Goal: Obtain resource: Obtain resource

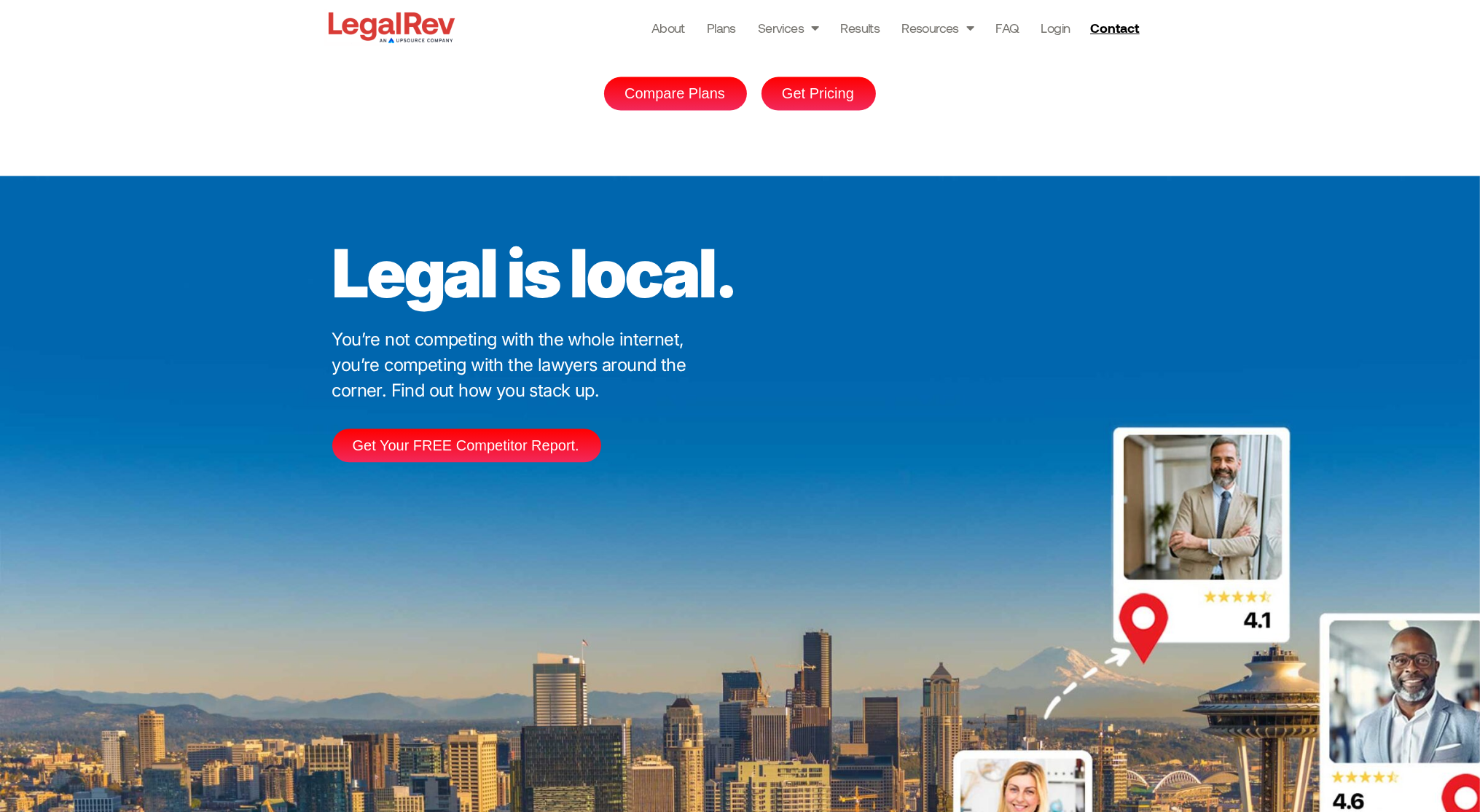
scroll to position [4330, 0]
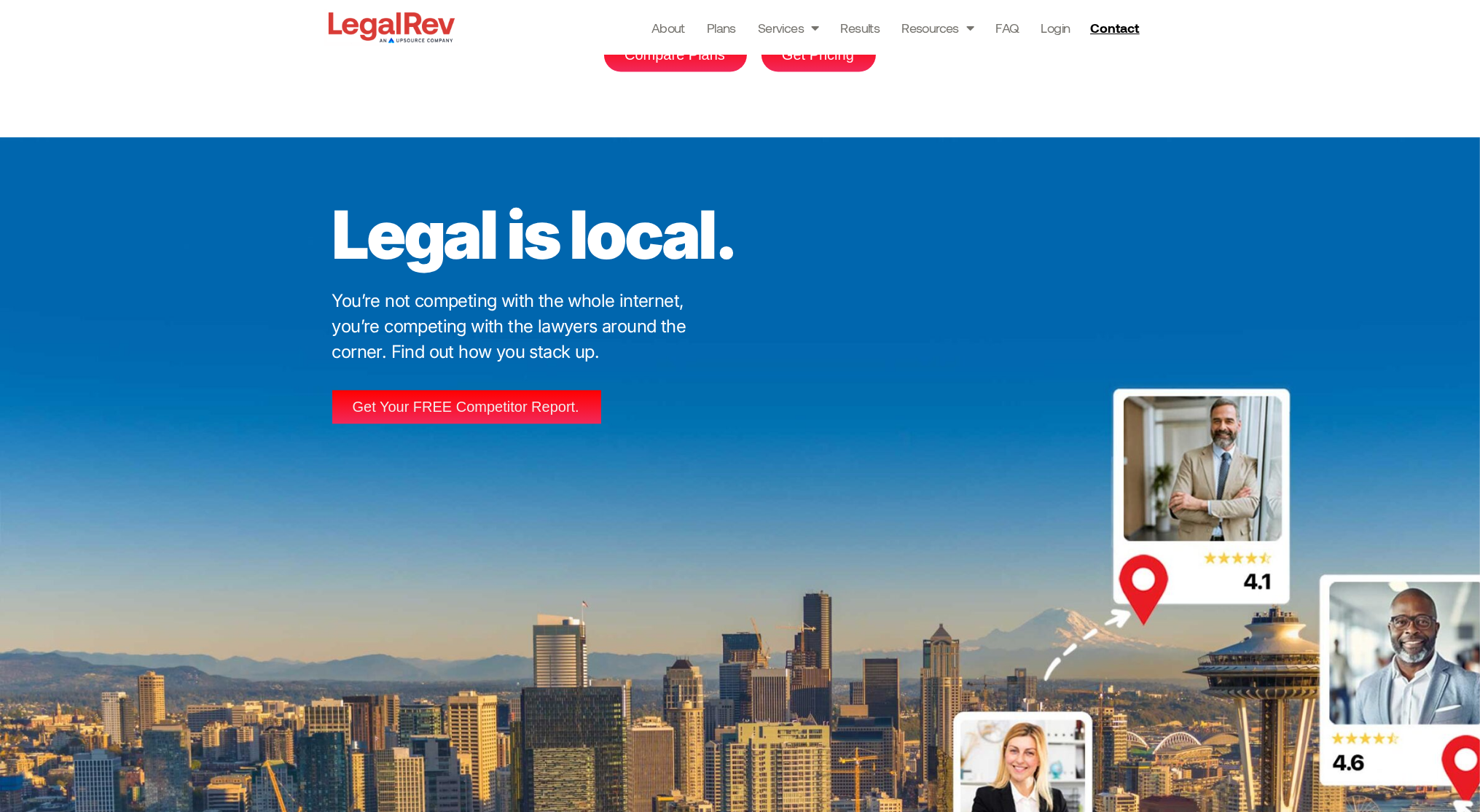
click at [523, 390] on link "Get Your FREE Competitor Report." at bounding box center [467, 406] width 269 height 34
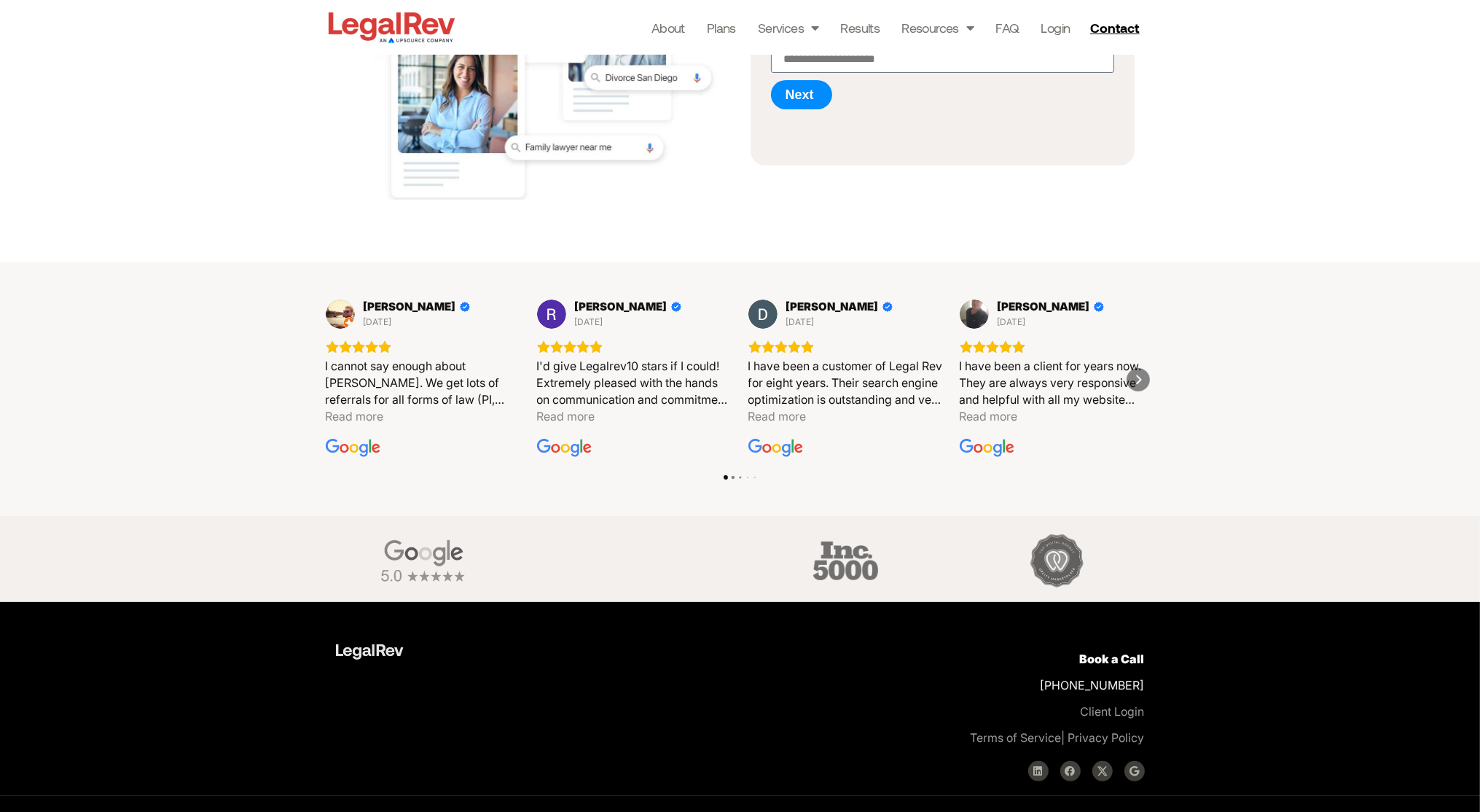
scroll to position [390, 0]
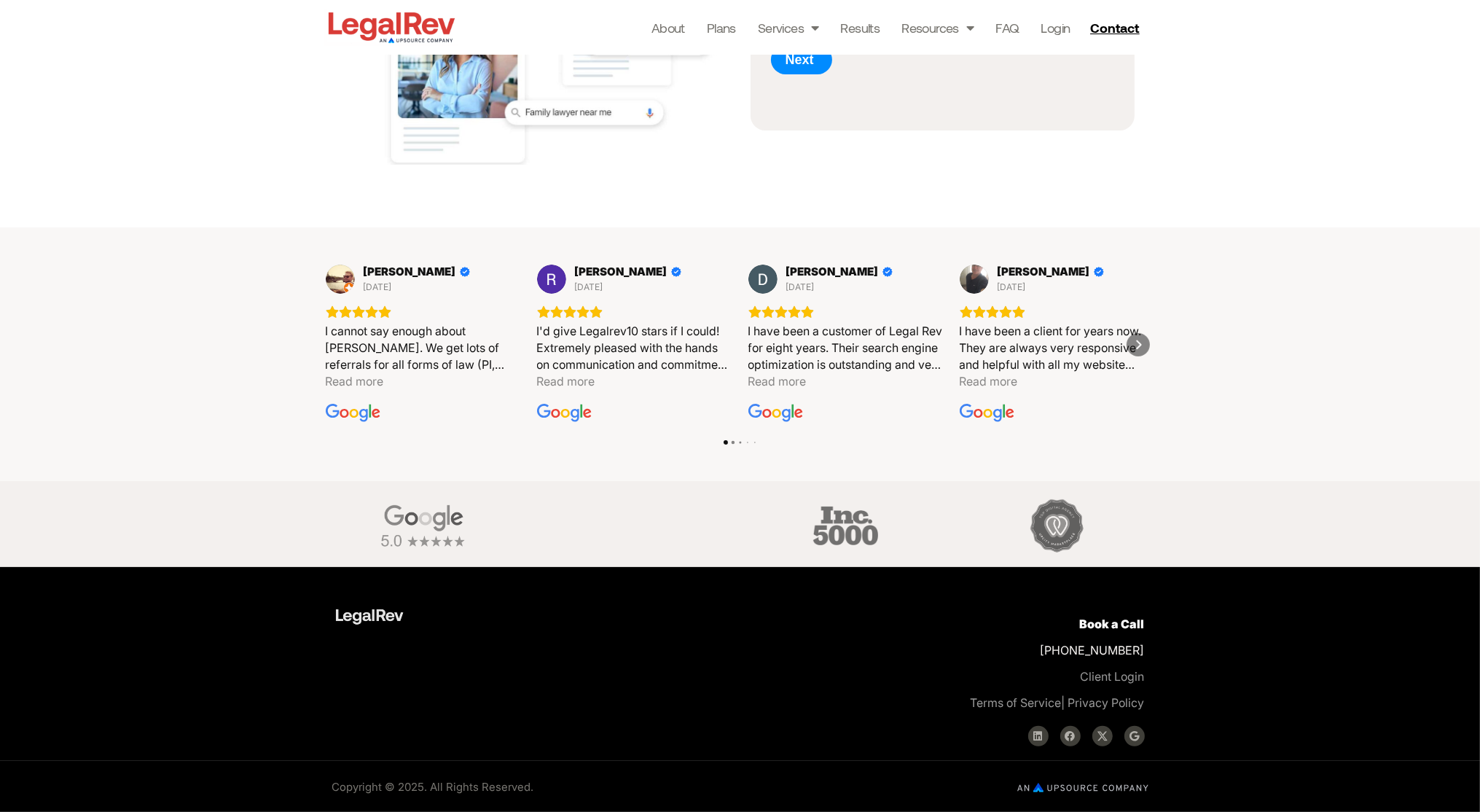
click at [518, 613] on link at bounding box center [477, 615] width 283 height 24
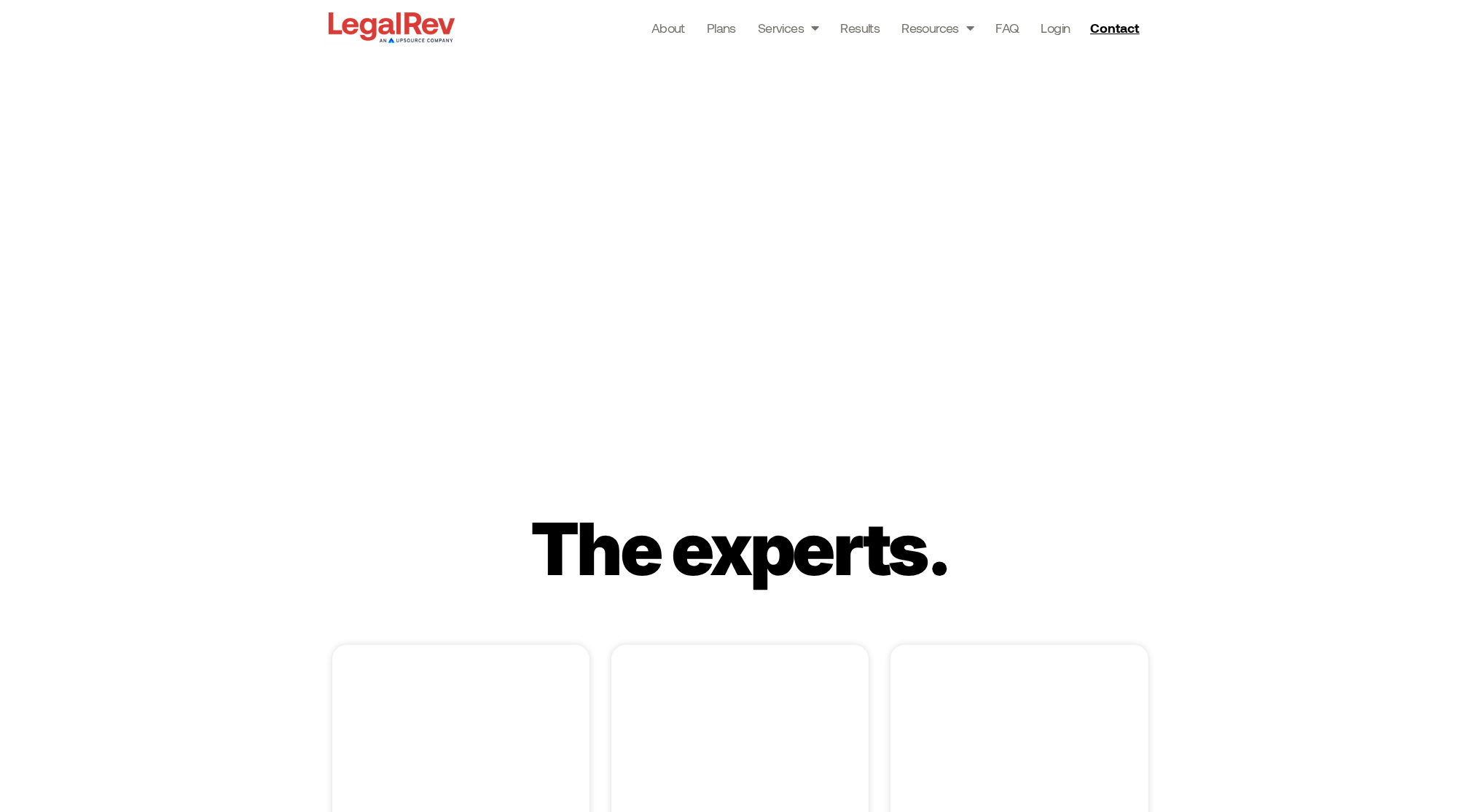
scroll to position [2904, 0]
